Goal: Information Seeking & Learning: Learn about a topic

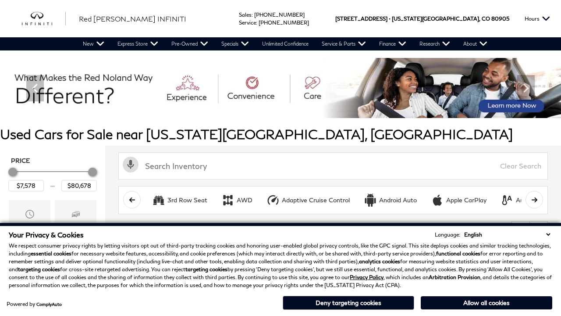
scroll to position [365, 0]
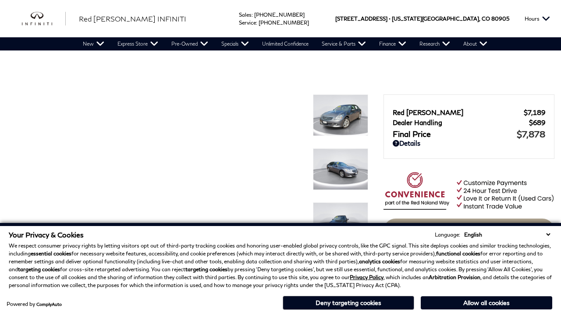
scroll to position [820, 0]
